Goal: Task Accomplishment & Management: Manage account settings

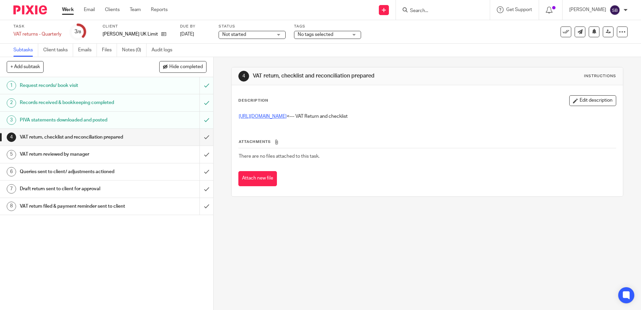
click at [287, 115] on link "https://cloudimanage.com/work/link/f/LLP!10249302" at bounding box center [263, 116] width 48 height 5
click at [200, 137] on input "submit" at bounding box center [106, 137] width 213 height 17
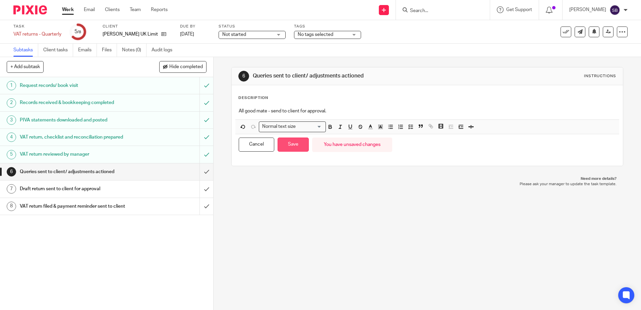
click at [295, 146] on button "Save" at bounding box center [293, 145] width 31 height 14
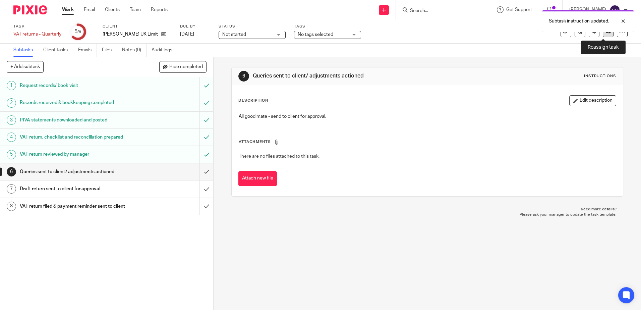
click at [603, 35] on link at bounding box center [608, 32] width 11 height 11
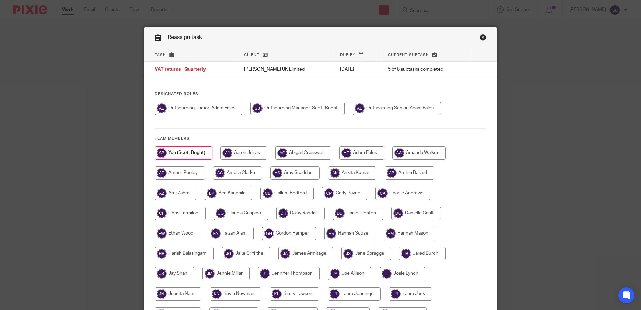
click at [309, 109] on input "radio" at bounding box center [298, 108] width 94 height 13
radio input "true"
click at [400, 109] on input "radio" at bounding box center [398, 108] width 88 height 13
radio input "true"
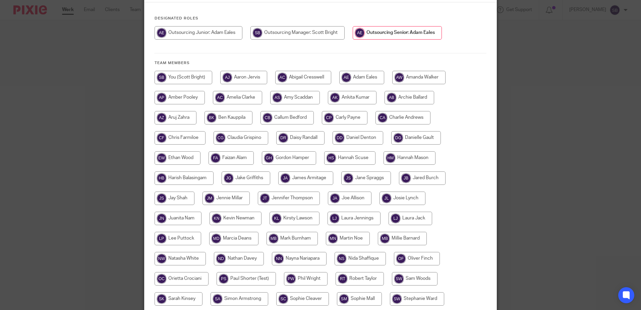
scroll to position [153, 0]
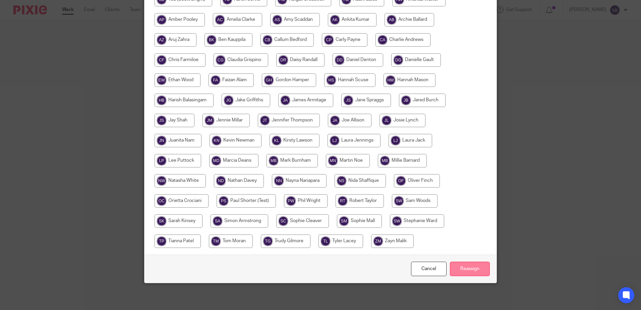
click at [464, 272] on input "Reassign" at bounding box center [470, 269] width 40 height 14
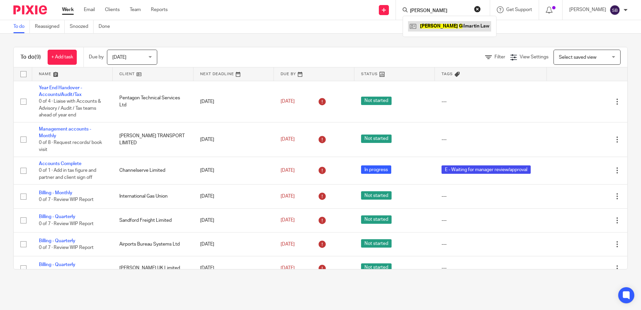
type input "paul g"
click at [456, 23] on link at bounding box center [449, 26] width 83 height 10
